Goal: Task Accomplishment & Management: Use online tool/utility

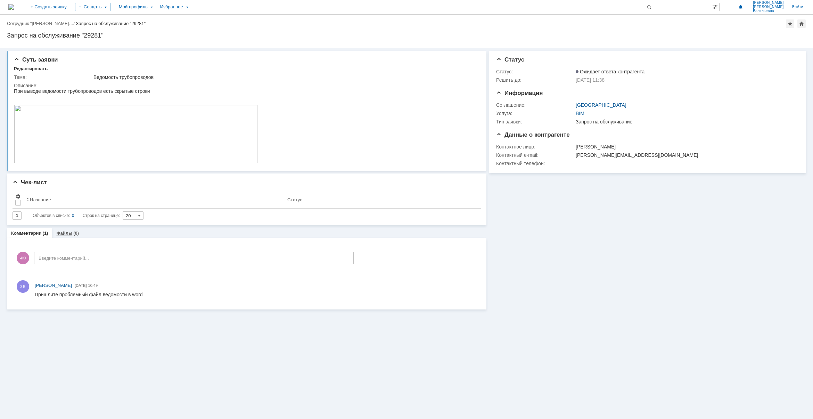
click at [67, 232] on link "Файлы" at bounding box center [64, 232] width 16 height 5
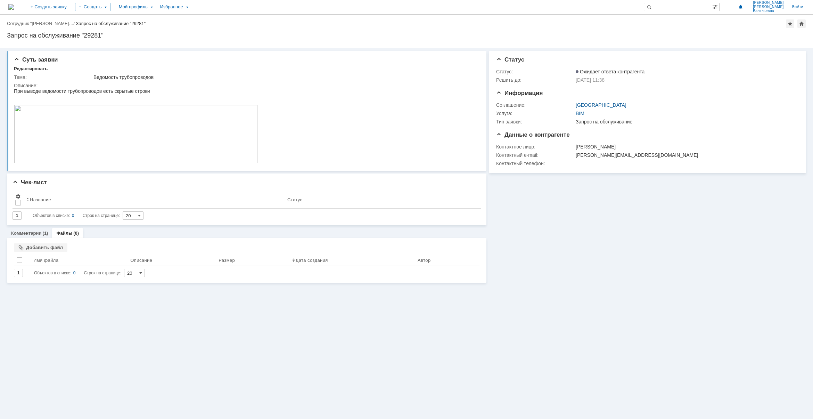
click at [44, 242] on div "Файлы Добавить файл Результаты поиска: 1 Объектов в списке: 0 Строк на странице…" at bounding box center [247, 260] width 480 height 45
click at [44, 246] on div "Добавить файл" at bounding box center [41, 247] width 54 height 8
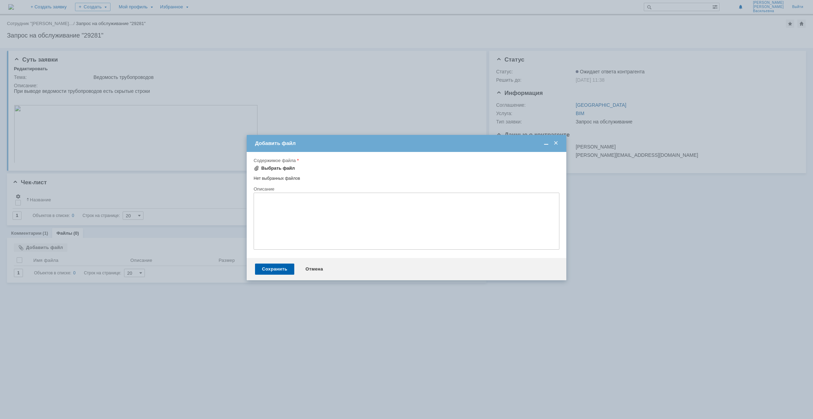
click at [279, 169] on div "Выбрать файл" at bounding box center [278, 168] width 34 height 6
click at [268, 270] on div "Сохранить" at bounding box center [274, 269] width 39 height 11
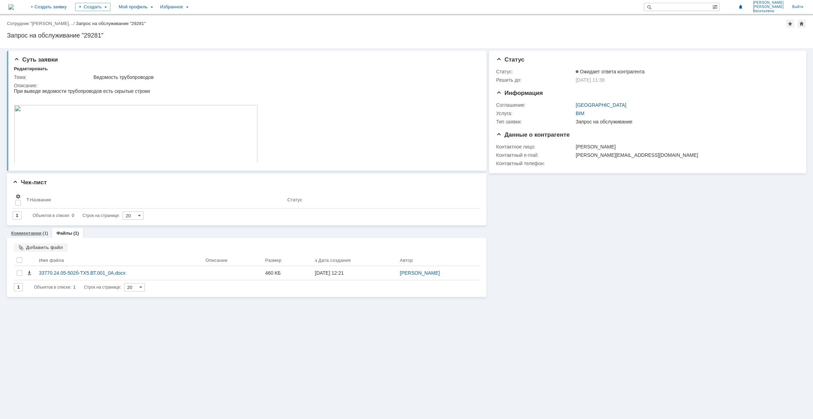
click at [27, 233] on link "Комментарии" at bounding box center [26, 232] width 31 height 5
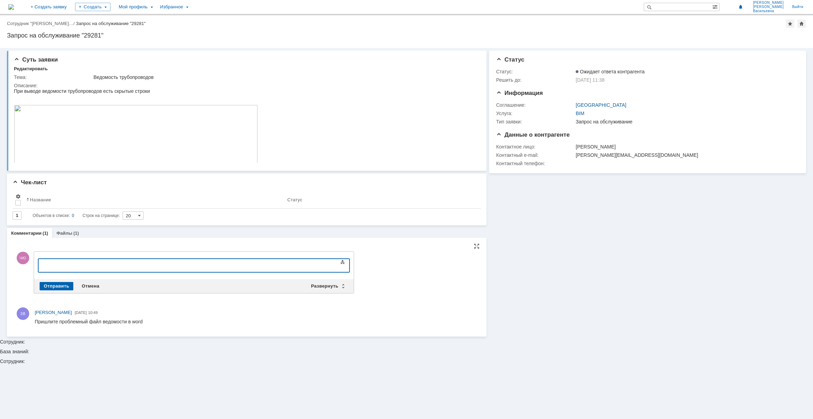
click at [69, 266] on div at bounding box center [95, 265] width 99 height 6
